Goal: Information Seeking & Learning: Learn about a topic

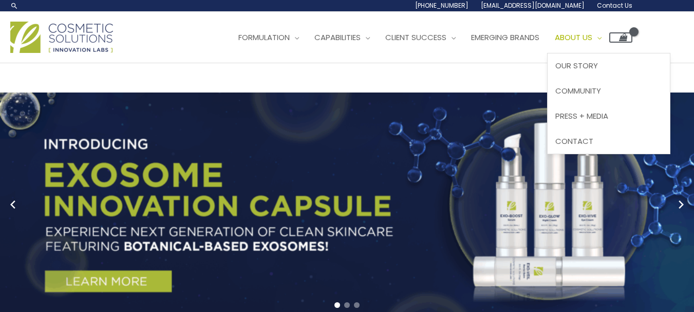
click at [592, 36] on span "About Us" at bounding box center [574, 37] width 38 height 11
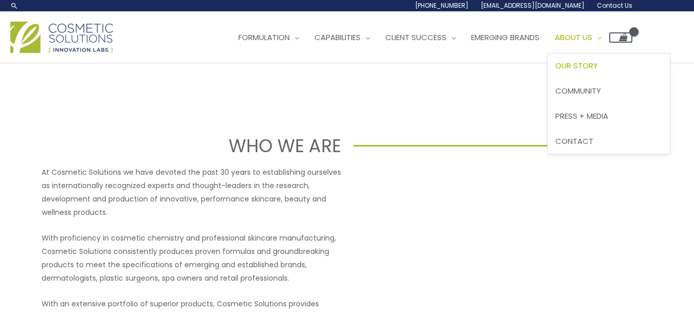
click at [590, 63] on span "Our Story" at bounding box center [576, 65] width 43 height 11
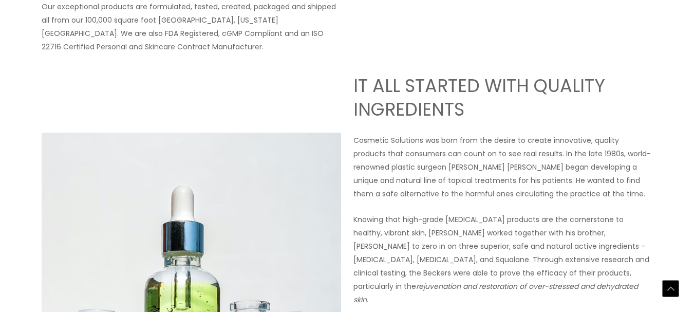
scroll to position [370, 0]
